Goal: Transaction & Acquisition: Purchase product/service

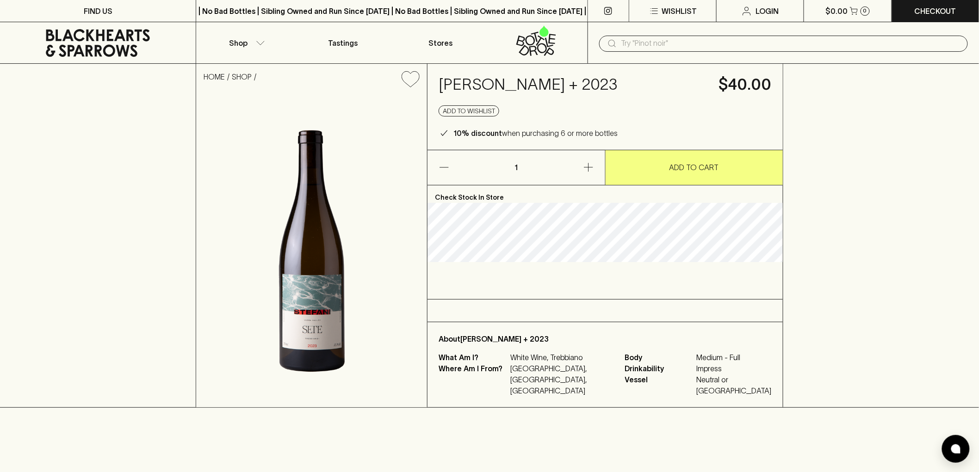
click at [108, 45] on icon at bounding box center [98, 43] width 104 height 28
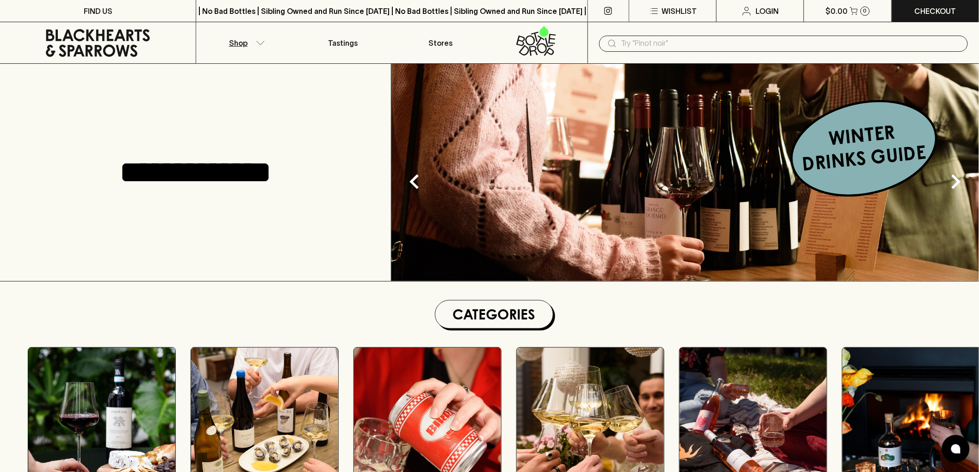
click at [259, 42] on icon "button" at bounding box center [260, 43] width 9 height 5
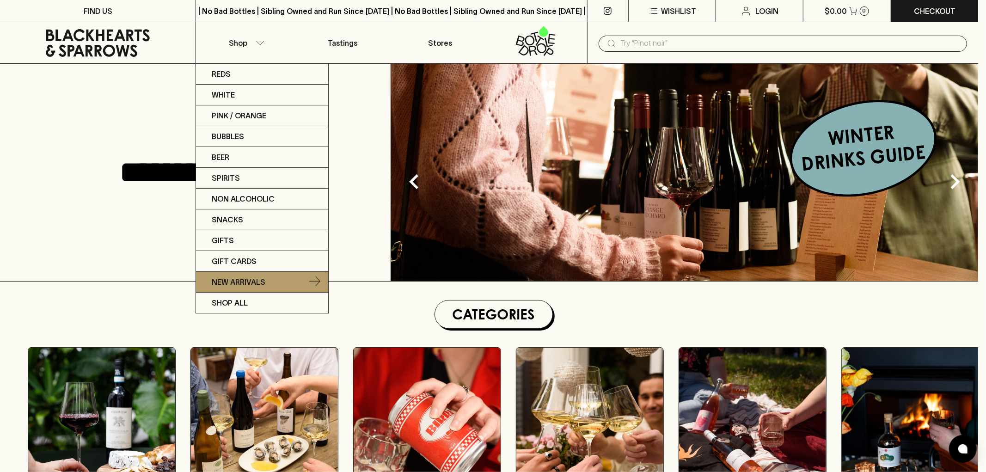
click at [291, 279] on link "New Arrivals" at bounding box center [262, 282] width 132 height 21
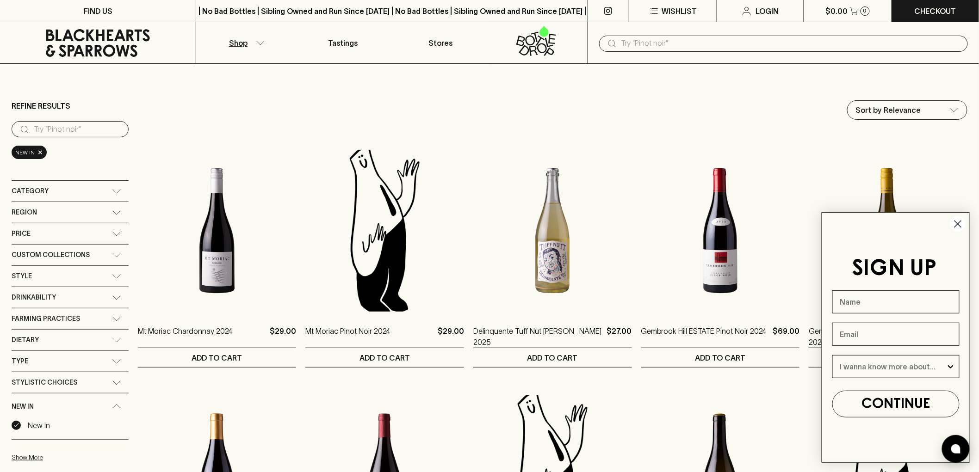
click at [680, 48] on input "text" at bounding box center [790, 43] width 339 height 15
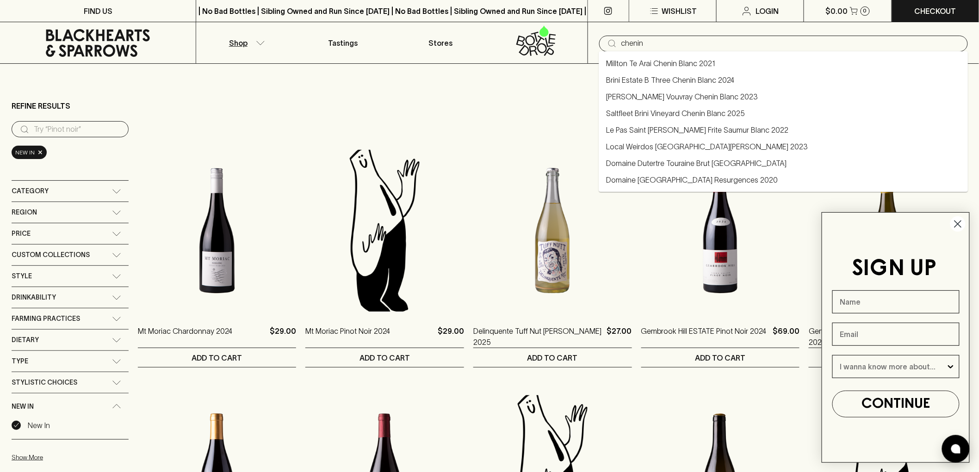
type input "chenin"
drag, startPoint x: 657, startPoint y: 39, endPoint x: 581, endPoint y: 45, distance: 75.6
click at [581, 45] on div "Shop Tastings Stores ​ chenin" at bounding box center [489, 43] width 979 height 42
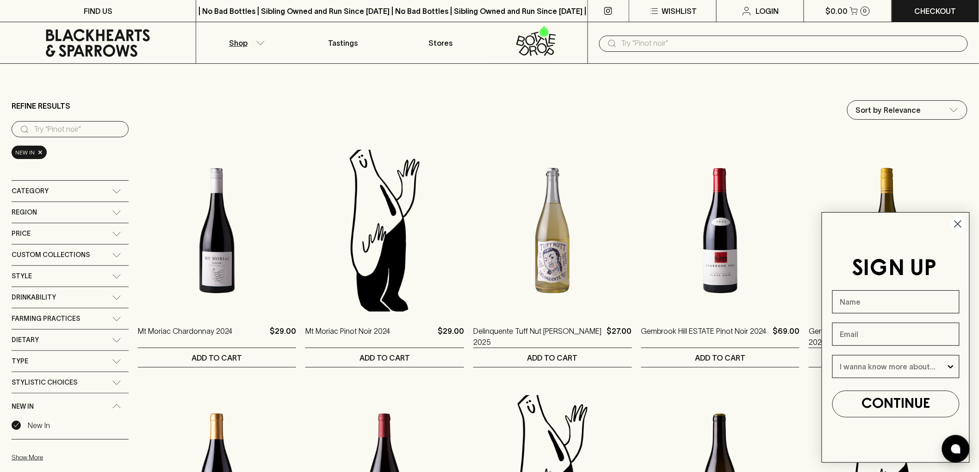
click at [644, 51] on div "​" at bounding box center [783, 44] width 369 height 16
click at [958, 220] on circle "Close dialog" at bounding box center [957, 223] width 15 height 15
